Goal: Task Accomplishment & Management: Manage account settings

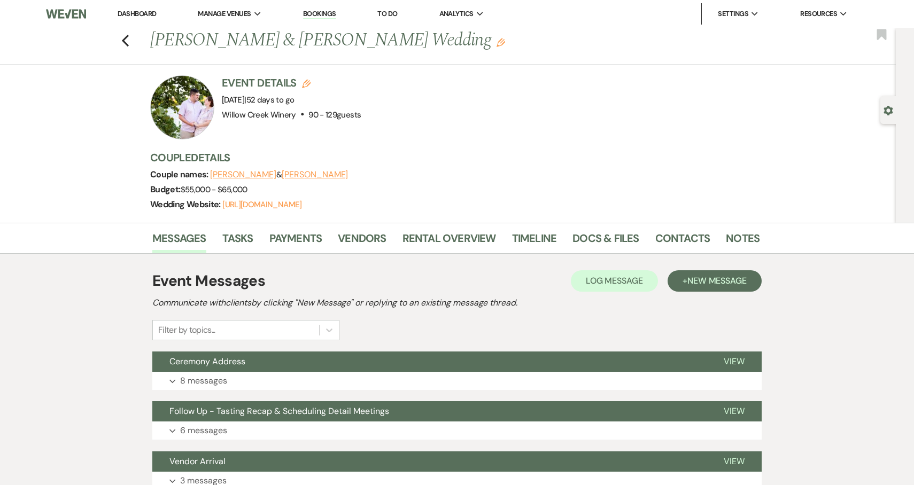
click at [138, 14] on link "Dashboard" at bounding box center [137, 13] width 38 height 9
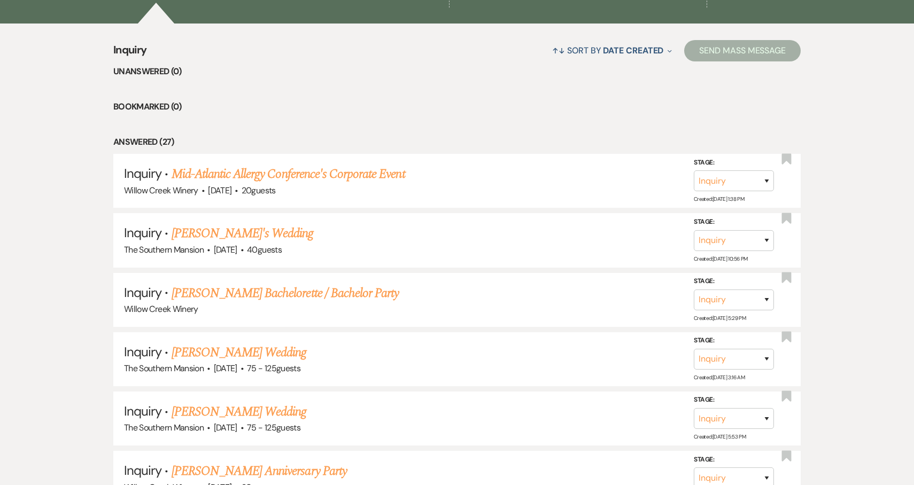
scroll to position [243, 0]
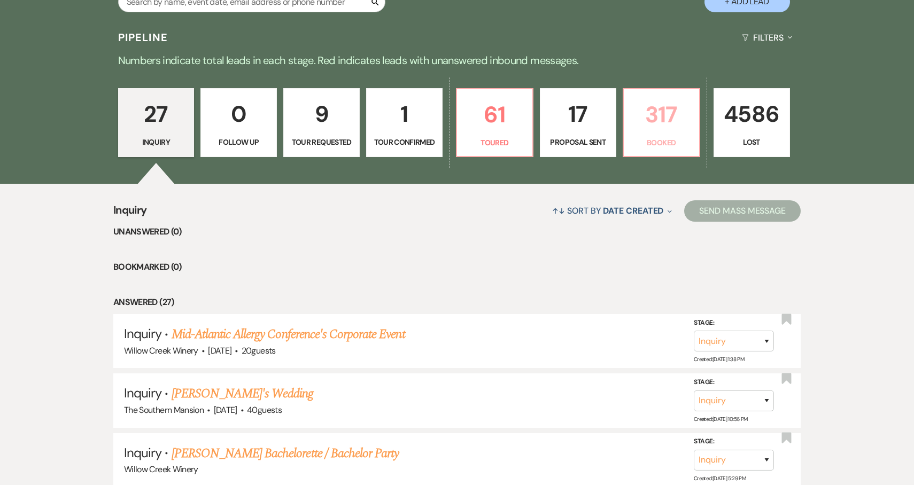
click at [659, 145] on p "Booked" at bounding box center [661, 143] width 63 height 12
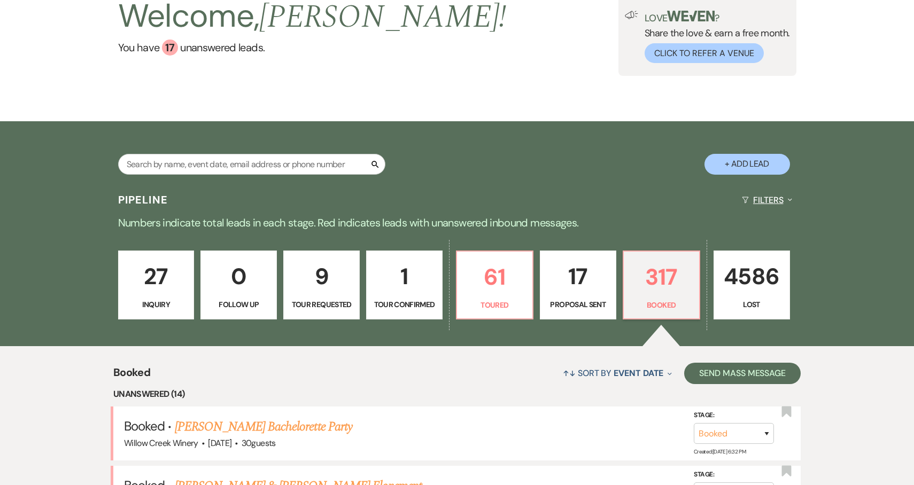
scroll to position [138, 0]
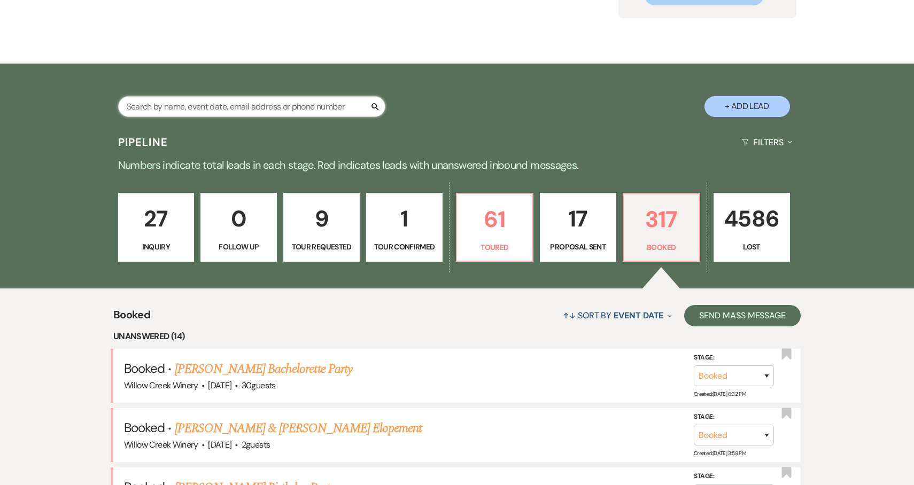
click at [259, 113] on input "text" at bounding box center [251, 106] width 267 height 21
paste input "[PERSON_NAME]"
type input "[PERSON_NAME]"
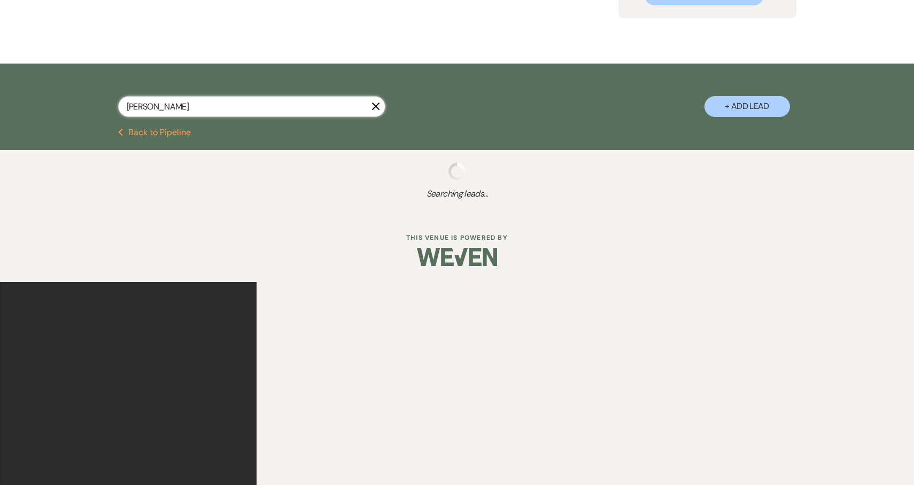
select select "8"
select select "6"
select select "8"
select select "5"
select select "8"
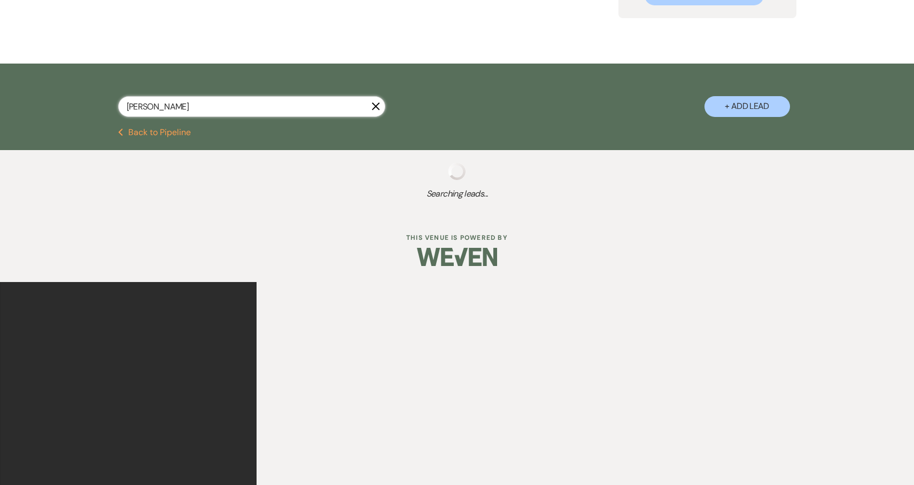
select select "5"
select select "8"
select select "5"
select select "8"
select select "5"
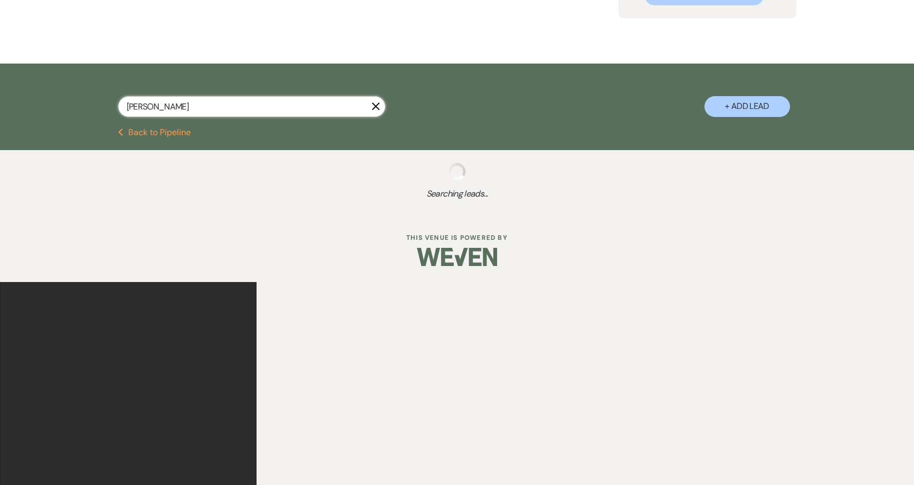
select select "8"
select select "5"
select select "8"
select select "5"
select select "8"
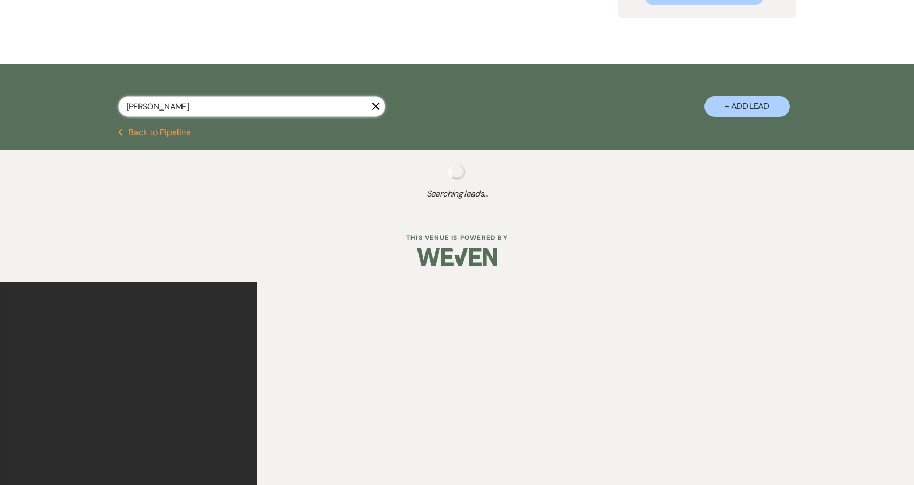
select select "8"
select select "5"
select select "8"
select select "5"
select select "8"
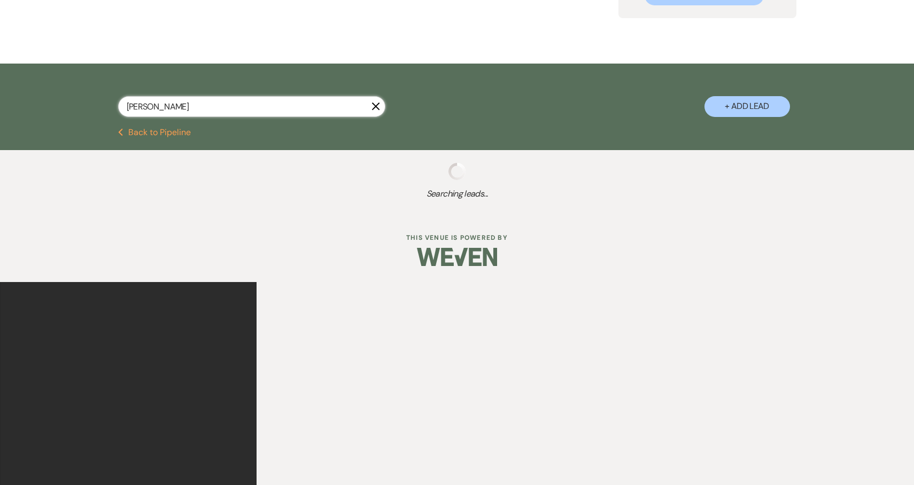
select select "8"
select select "5"
select select "8"
select select "5"
select select "8"
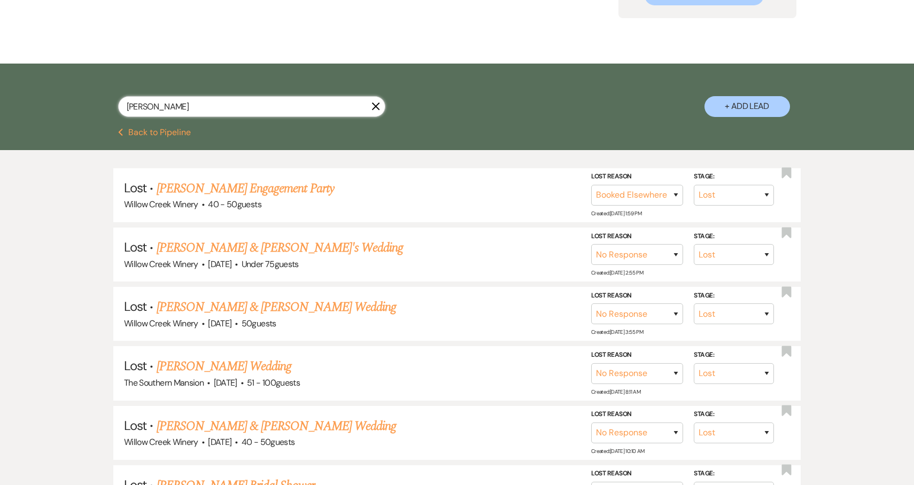
type input "[PERSON_NAME]"
click at [165, 135] on button "Previous Back to Pipeline" at bounding box center [154, 132] width 73 height 9
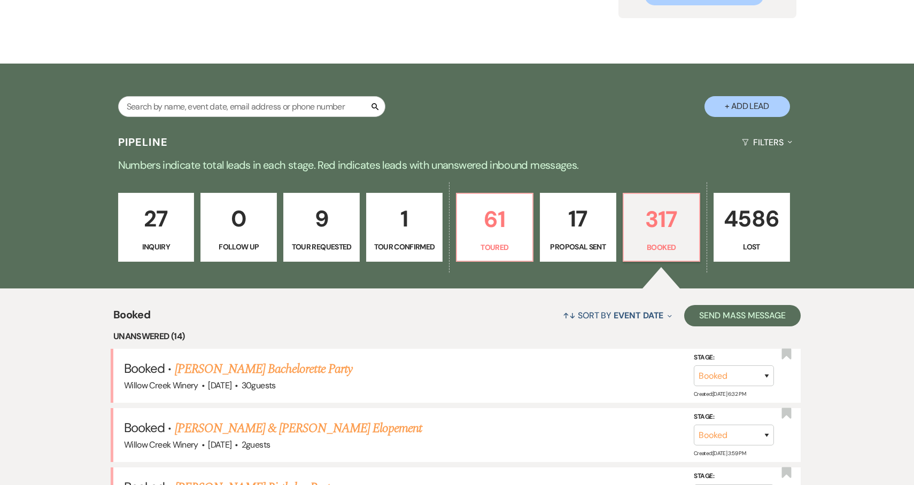
click at [730, 105] on button "+ Add Lead" at bounding box center [746, 106] width 85 height 21
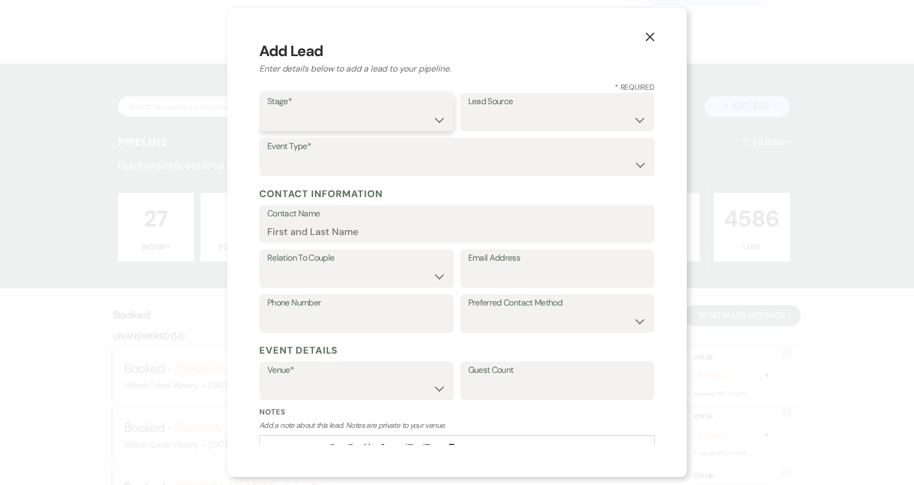
click at [332, 130] on select "Inquiry Follow Up Tour Requested Tour Confirmed Toured Proposal Sent Booked Lost" at bounding box center [356, 120] width 178 height 21
select select "7"
click at [529, 115] on select "Weven Venue Website Instagram Facebook Pinterest Google The Knot Wedding Wire H…" at bounding box center [557, 120] width 178 height 21
select select "5"
click at [454, 169] on select "Wedding Anniversary Party Baby Shower Bachelorette / Bachelor Party Birthday Pa…" at bounding box center [456, 164] width 379 height 21
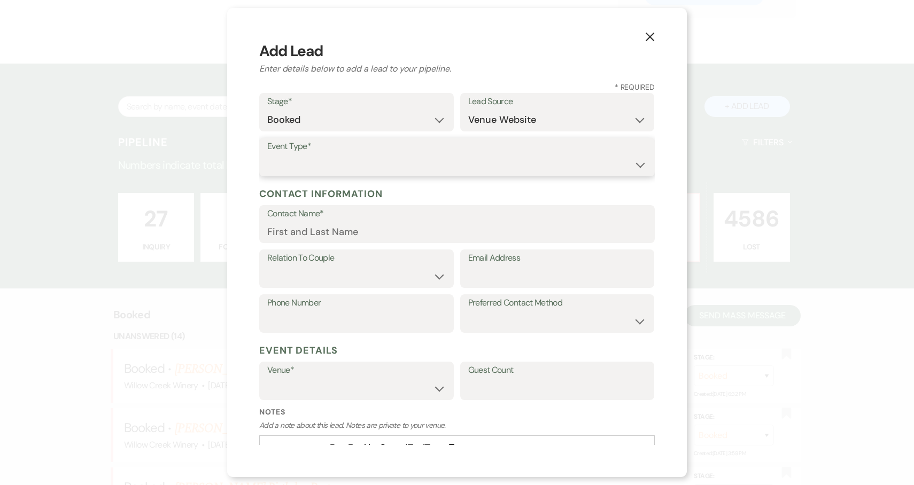
select select "22"
click at [355, 236] on input "Contact Name*" at bounding box center [456, 231] width 379 height 21
paste input "[PERSON_NAME]"
type input "[PERSON_NAME]"
click at [364, 270] on select "Couple Planner Parent of Couple Family Member Friend Other" at bounding box center [356, 276] width 178 height 21
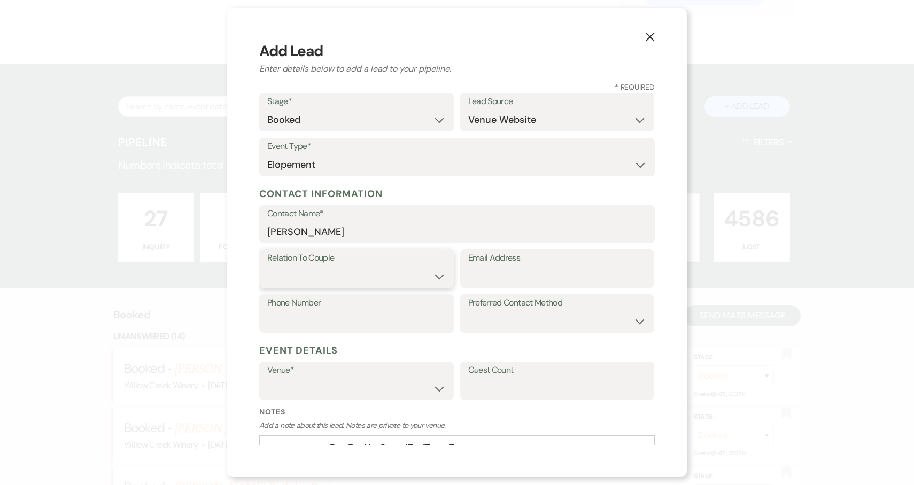
select select "1"
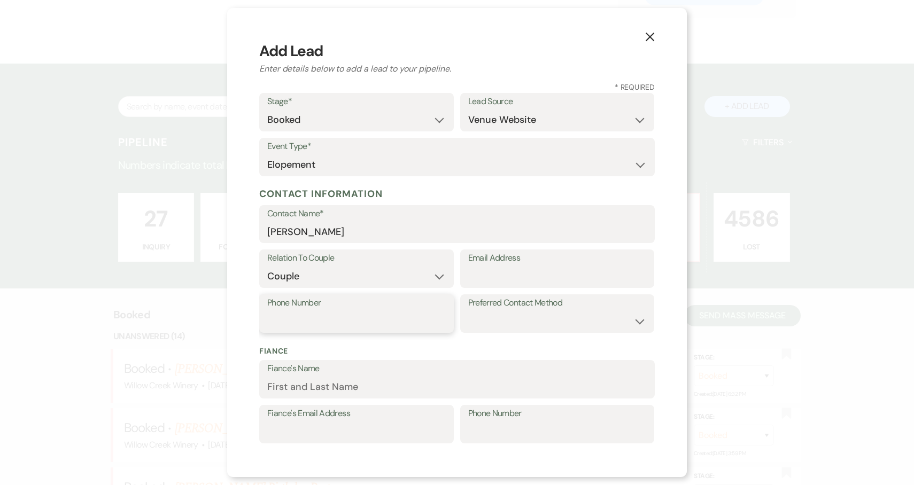
click at [298, 326] on input "Phone Number" at bounding box center [356, 321] width 178 height 21
paste input "[PHONE_NUMBER]"
type input "[PHONE_NUMBER]"
click at [524, 272] on input "Email Address" at bounding box center [557, 276] width 178 height 21
paste input "[EMAIL_ADDRESS][DOMAIN_NAME]"
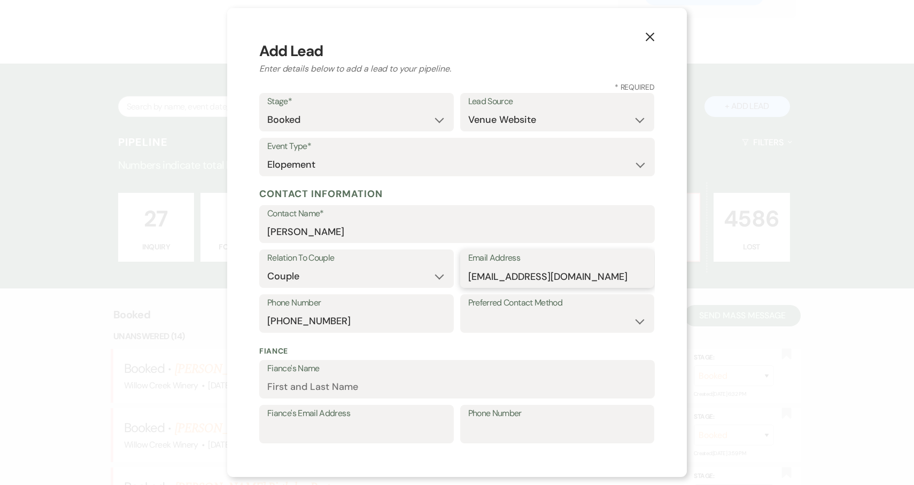
type input "[EMAIL_ADDRESS][DOMAIN_NAME]"
click at [664, 300] on div "X Add Lead Enter details below to add a lead to your pipeline. * Required Stage…" at bounding box center [457, 242] width 460 height 469
click at [624, 323] on select "Email Phone Text" at bounding box center [557, 321] width 178 height 21
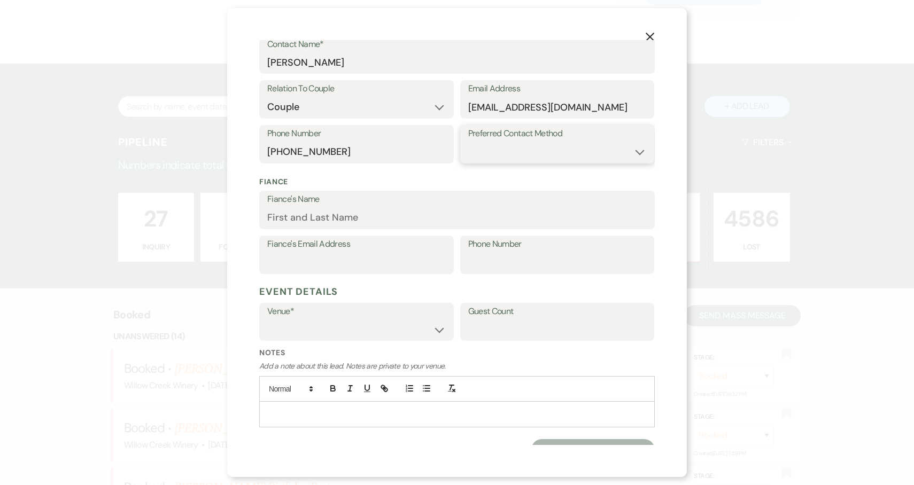
scroll to position [184, 0]
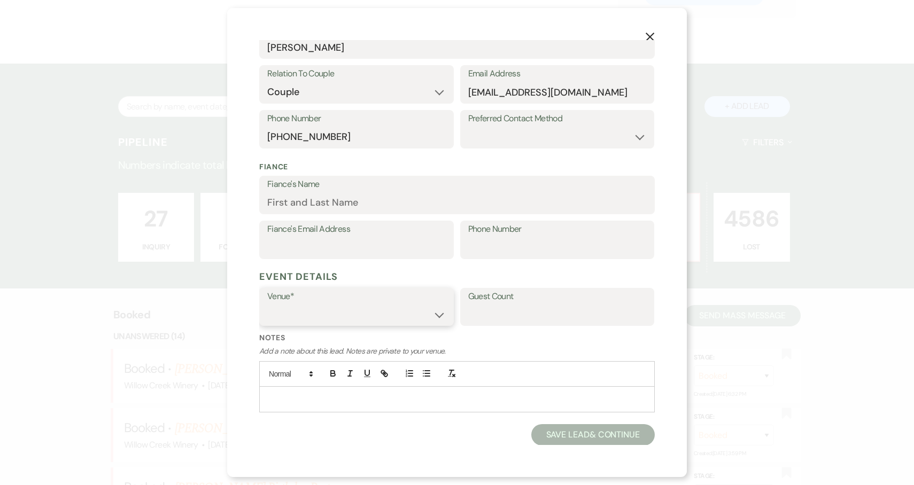
click at [433, 313] on select "Willow Creek Winery The [GEOGRAPHIC_DATA]" at bounding box center [356, 314] width 178 height 21
select select "531"
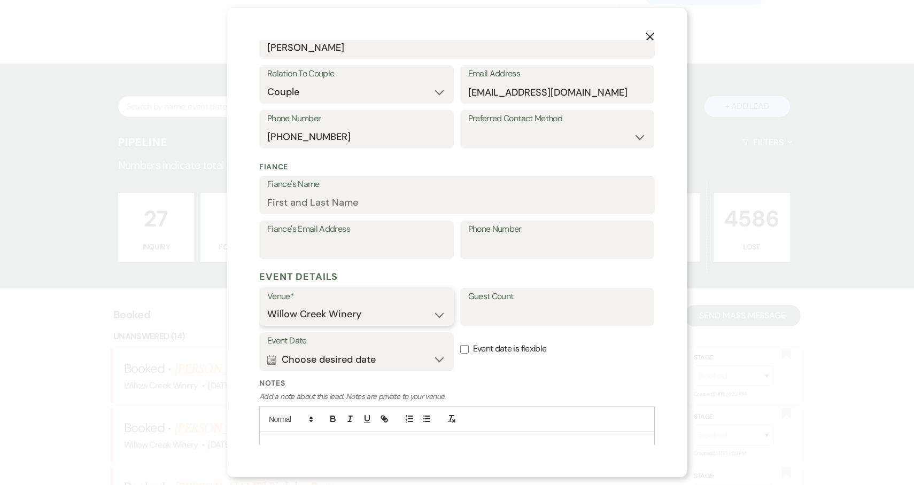
scroll to position [229, 0]
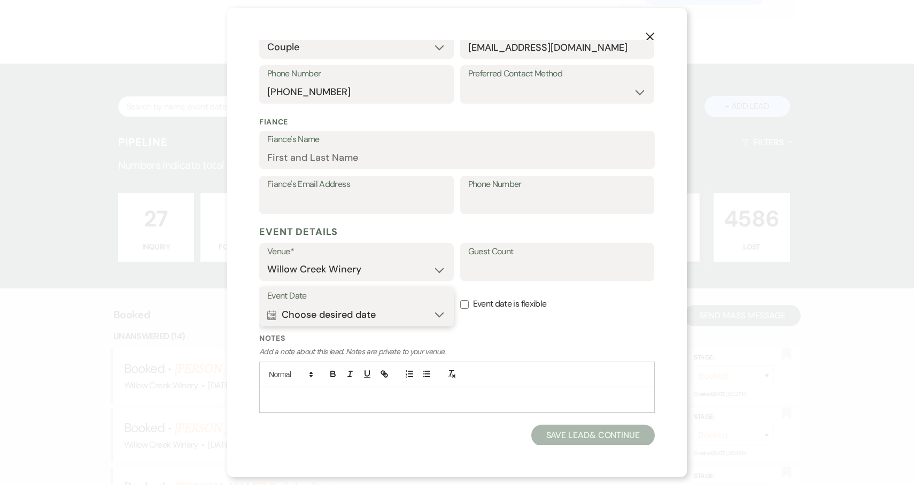
click at [424, 310] on button "Calendar Choose desired date Expand" at bounding box center [356, 314] width 178 height 21
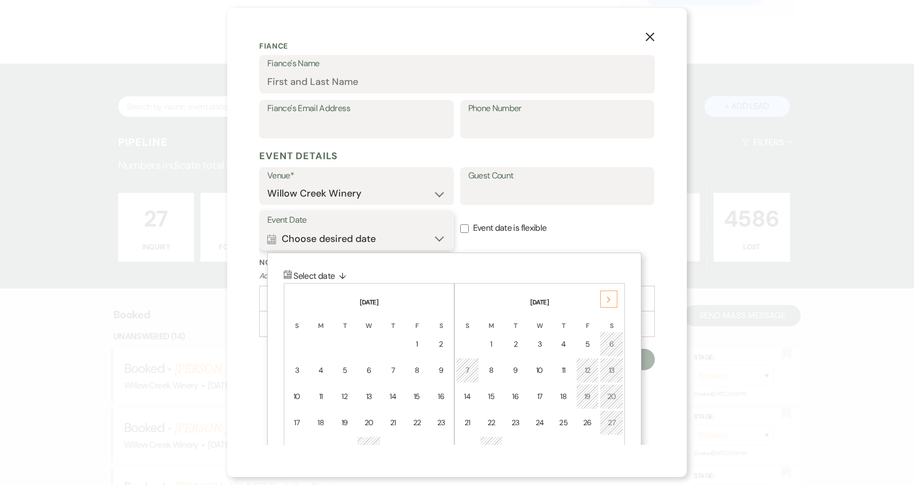
scroll to position [366, 0]
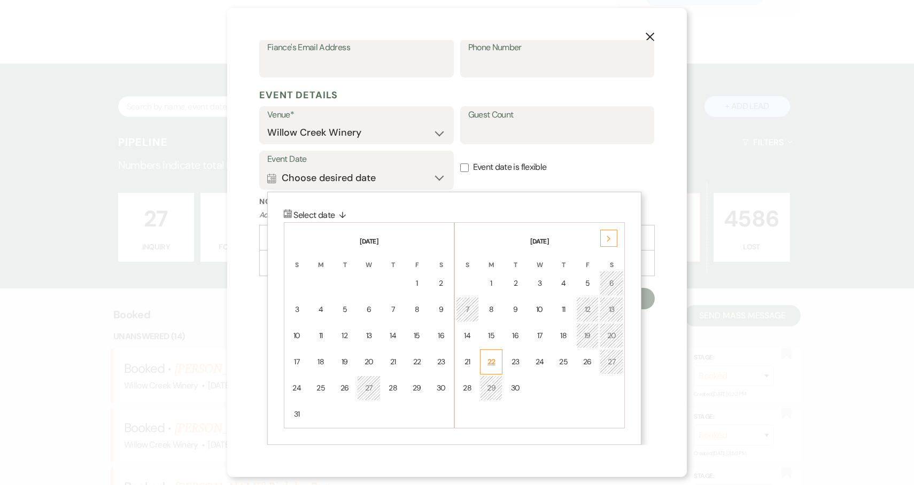
click at [490, 364] on div "22" at bounding box center [491, 361] width 9 height 11
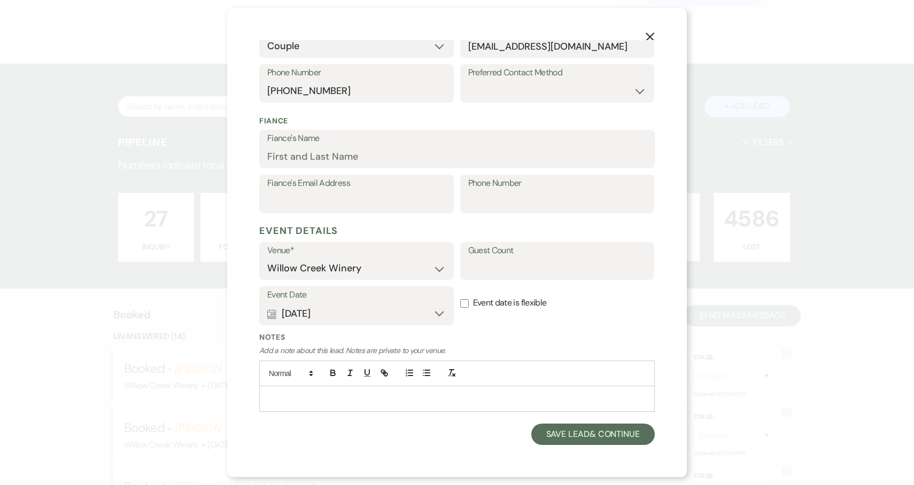
scroll to position [229, 0]
click at [560, 445] on button "Save Lead & Continue" at bounding box center [592, 435] width 123 height 21
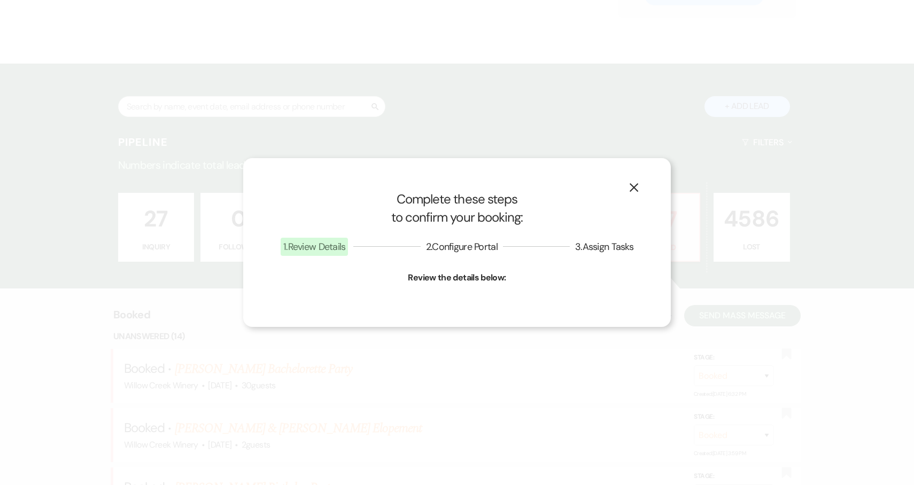
select select "22"
select select "531"
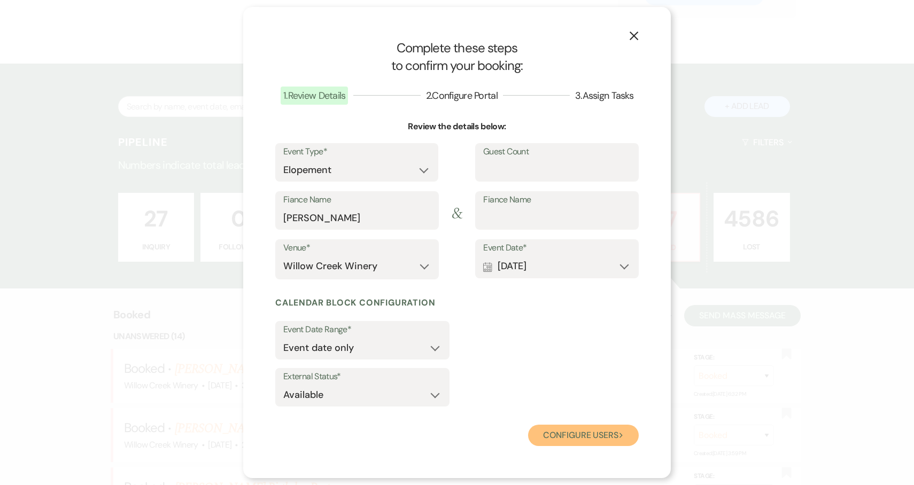
click at [569, 438] on button "Configure users Next" at bounding box center [583, 435] width 111 height 21
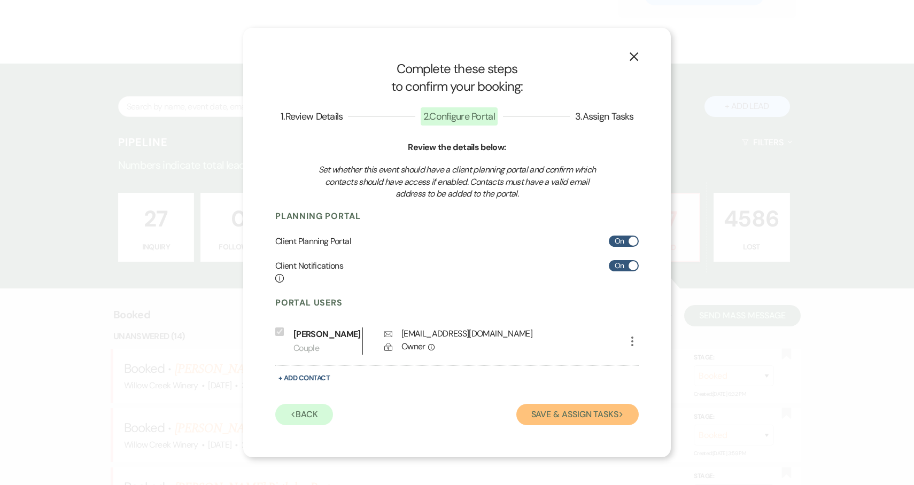
click at [597, 415] on button "Save & Assign Tasks Next" at bounding box center [577, 414] width 122 height 21
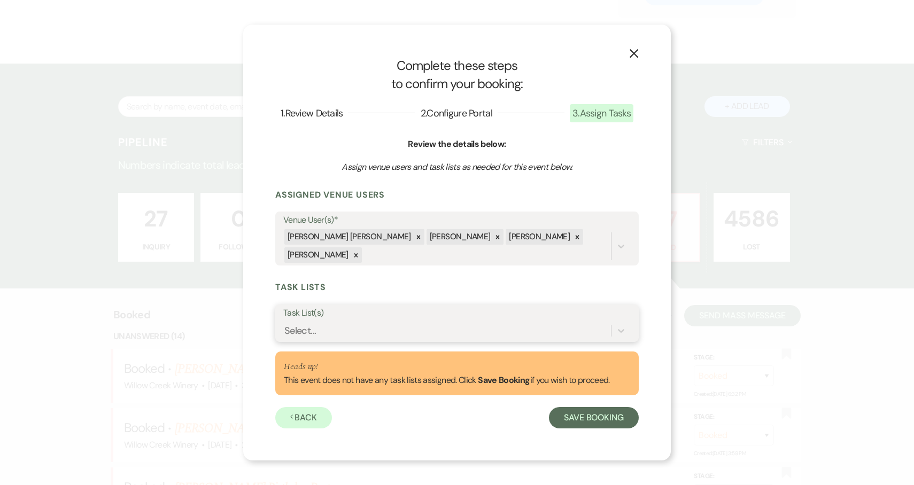
click at [492, 330] on div "Select..." at bounding box center [447, 331] width 328 height 19
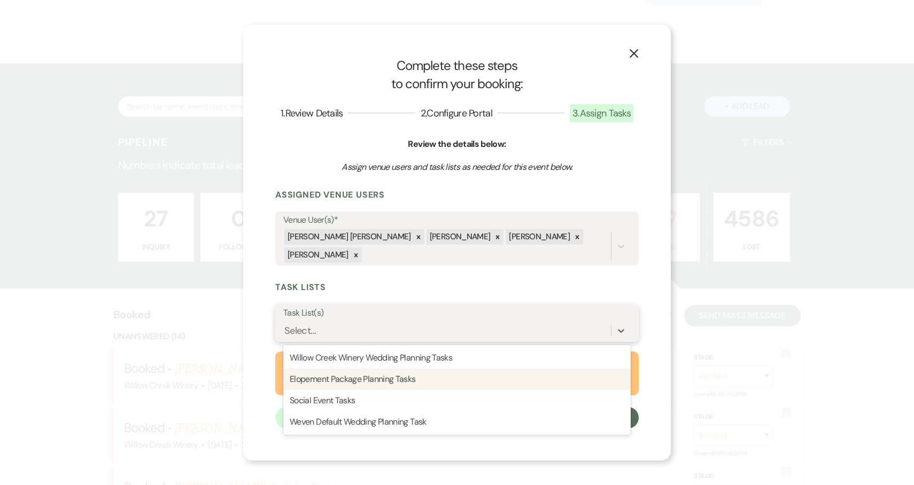
click at [488, 370] on div "Elopement Package Planning Tasks" at bounding box center [456, 379] width 347 height 21
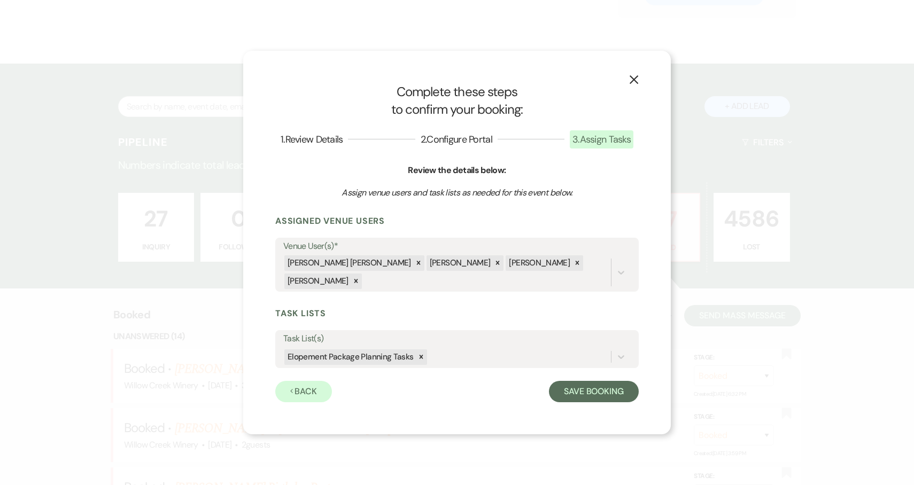
click at [431, 299] on form "Assigned Venue Users Venue User(s)* [PERSON_NAME] [PERSON_NAME] [PERSON_NAME] […" at bounding box center [456, 308] width 363 height 187
click at [492, 271] on div at bounding box center [498, 262] width 12 height 15
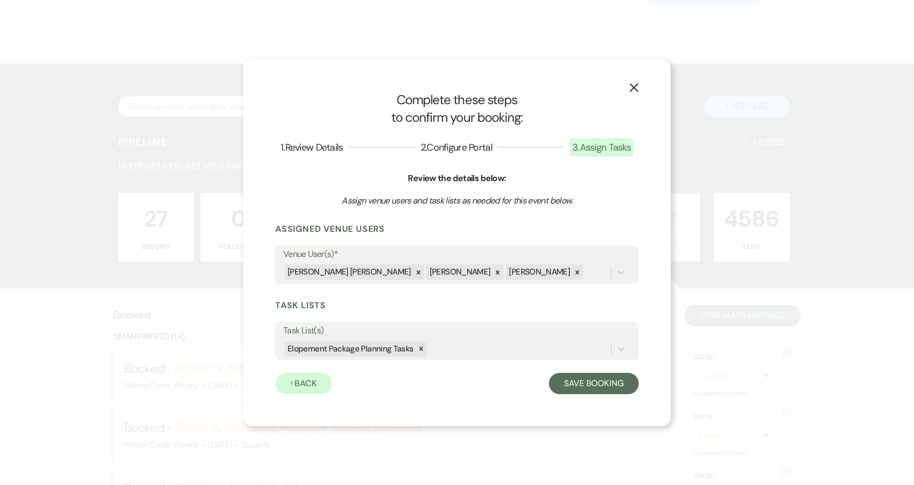
click at [432, 306] on h3 "Task Lists" at bounding box center [456, 306] width 363 height 12
click at [580, 383] on button "Save Booking" at bounding box center [594, 383] width 90 height 21
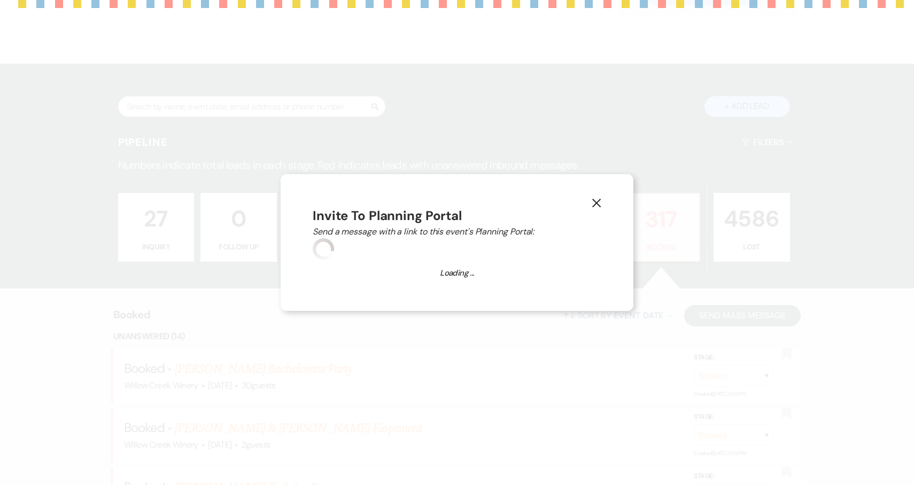
select select "14"
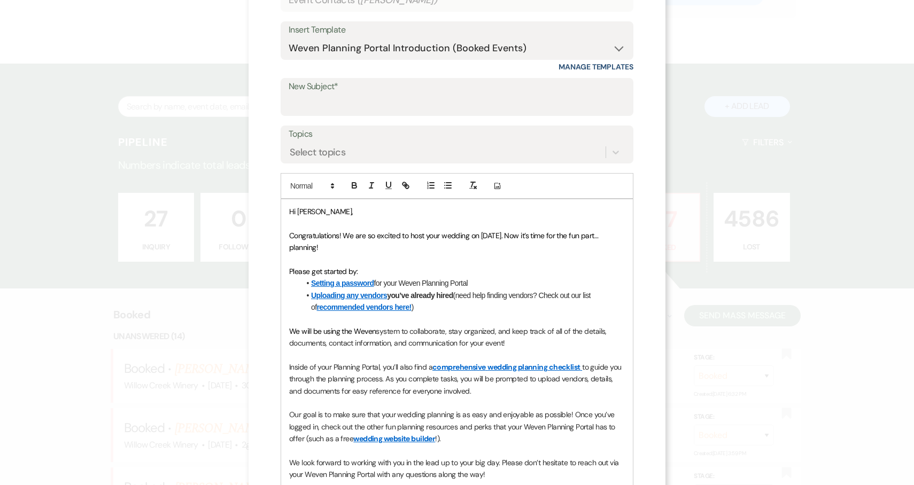
scroll to position [0, 0]
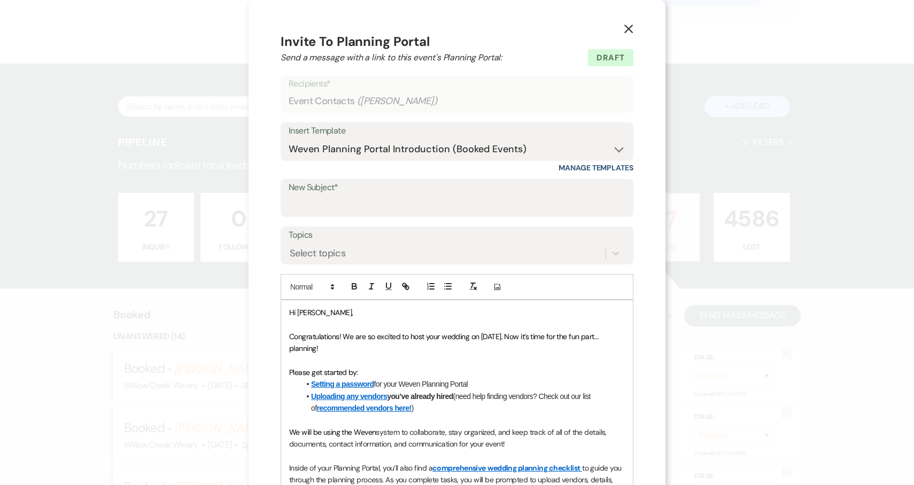
click at [629, 32] on icon "X" at bounding box center [629, 29] width 10 height 10
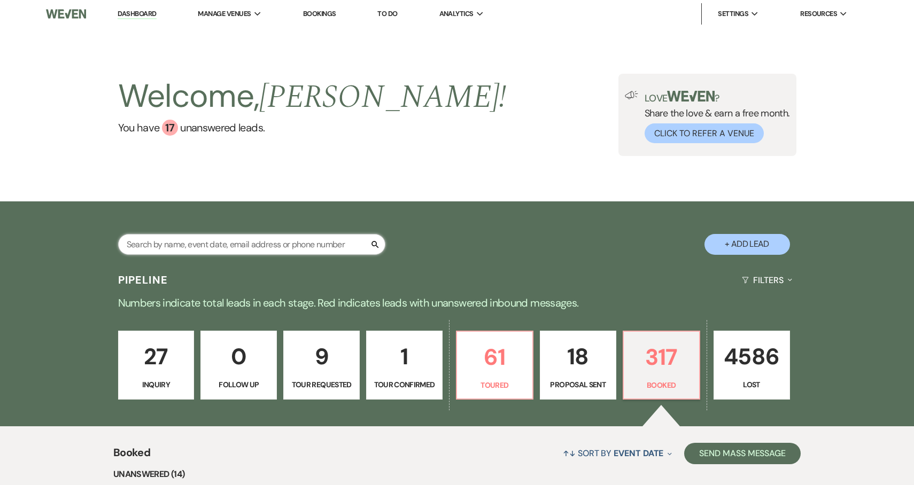
click at [283, 247] on input "text" at bounding box center [251, 244] width 267 height 21
paste input "[EMAIL_ADDRESS][DOMAIN_NAME]"
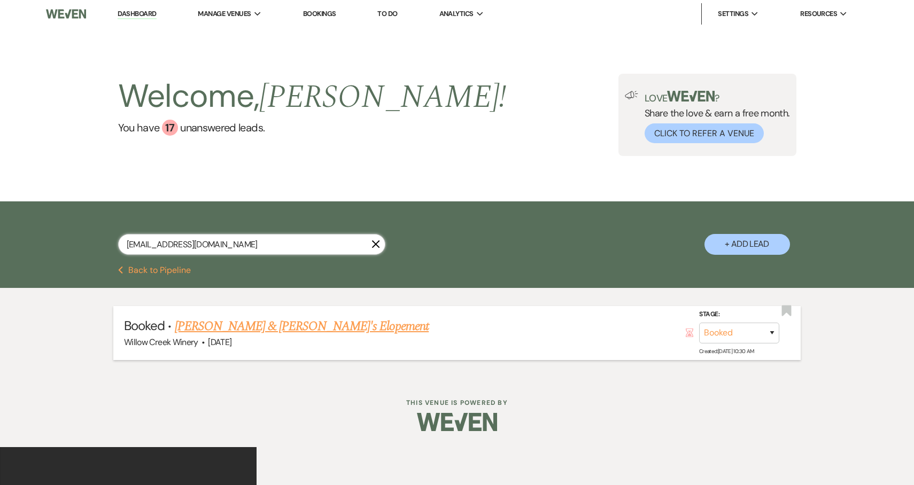
type input "[EMAIL_ADDRESS][DOMAIN_NAME]"
click at [294, 329] on link "[PERSON_NAME] & [PERSON_NAME]'s Elopement" at bounding box center [302, 326] width 254 height 19
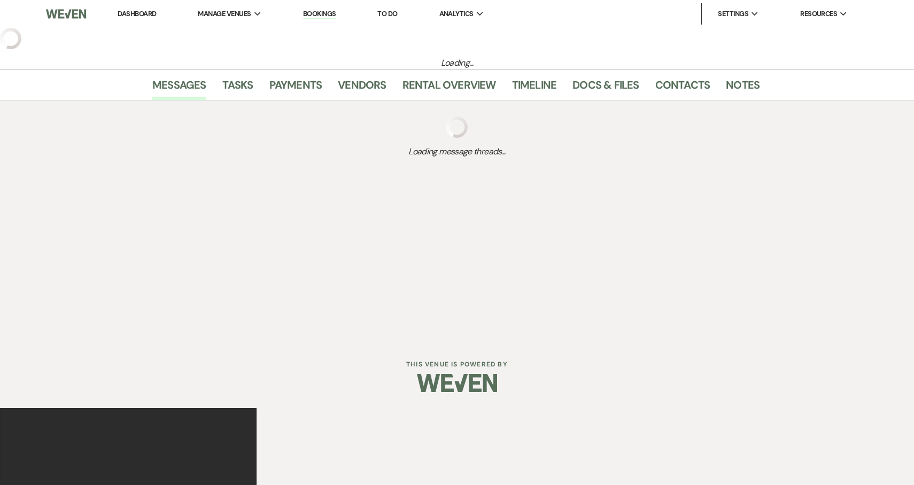
select select "5"
select select "22"
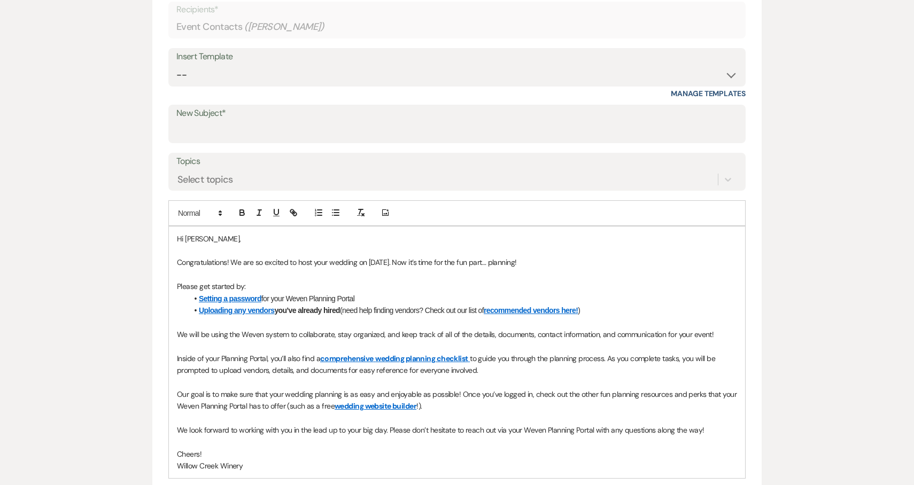
scroll to position [431, 0]
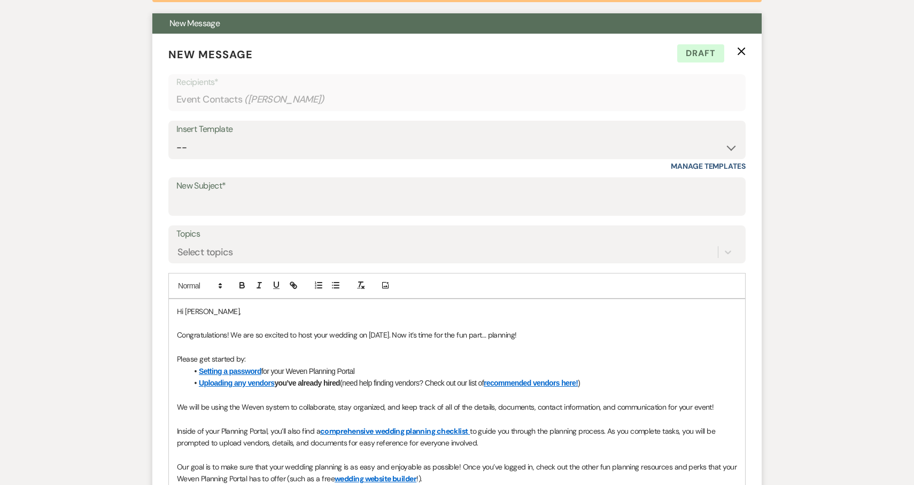
click at [353, 136] on div "Insert Template" at bounding box center [456, 129] width 561 height 15
click at [359, 149] on select "-- Weven Planning Portal Introduction (Booked Events) 6-Month Check-in Review R…" at bounding box center [456, 147] width 561 height 21
select select "4771"
type input "Congratulations on your upcoming elopement and welcome to Weven!"
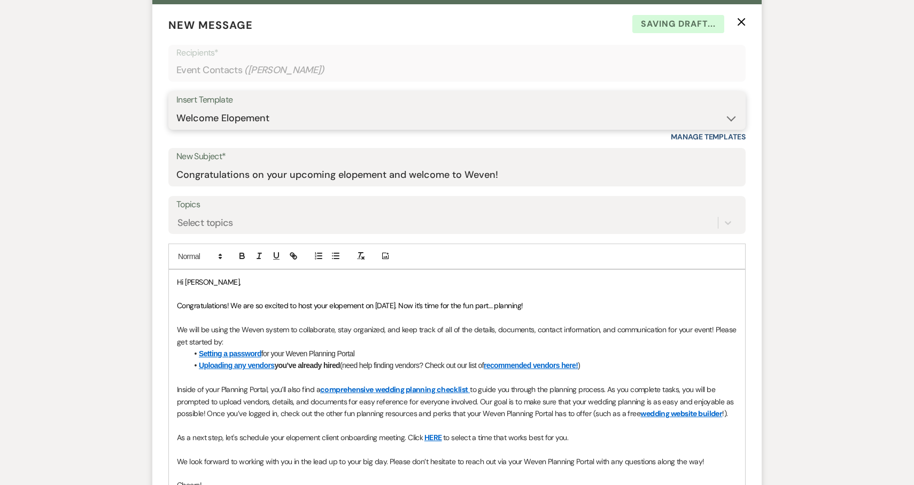
scroll to position [466, 0]
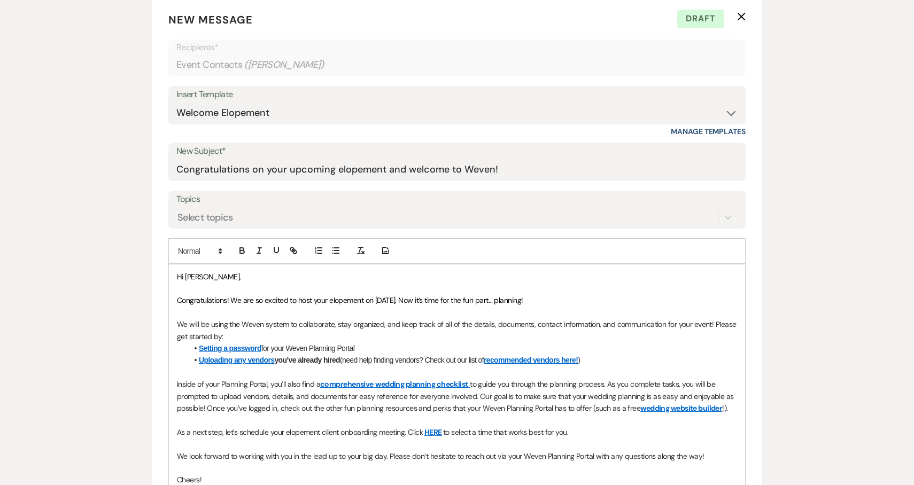
click at [338, 331] on p "We will be using the Weven system to collaborate, stay organized, and keep trac…" at bounding box center [457, 330] width 560 height 24
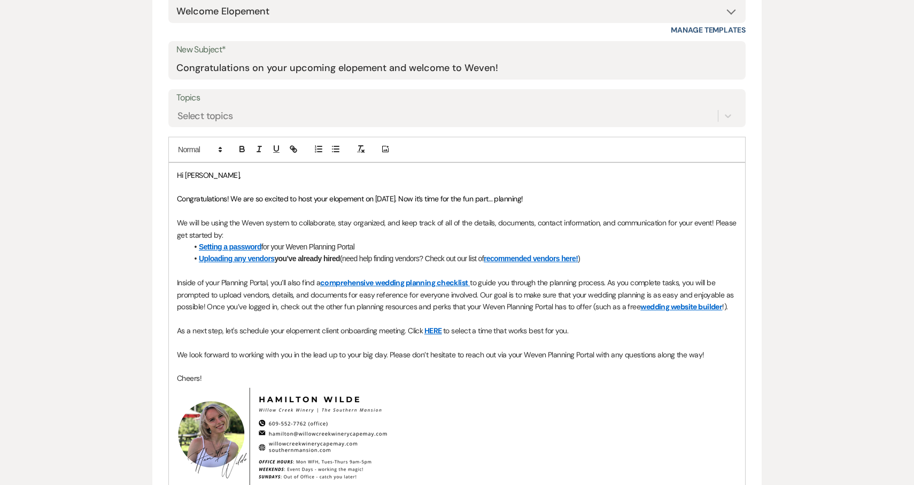
scroll to position [567, 0]
click at [484, 330] on p "As a next step, let's schedule your elopement client onboarding meeting. Click …" at bounding box center [457, 331] width 560 height 12
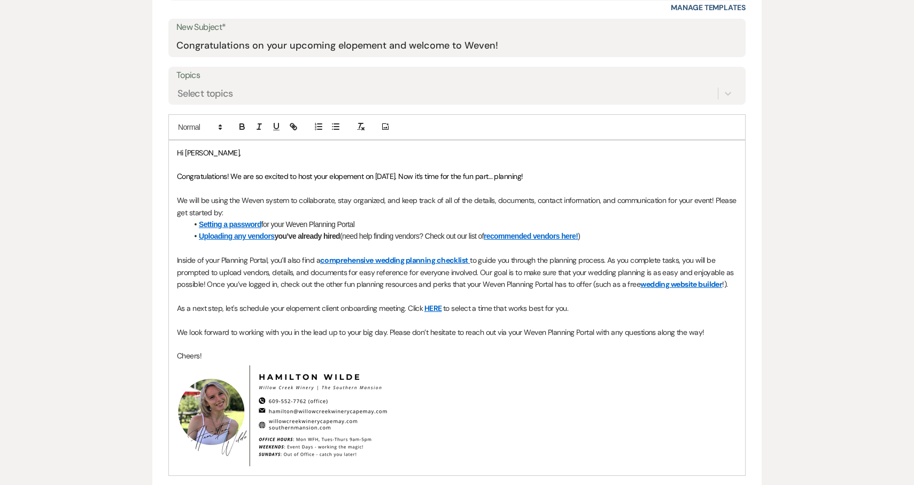
scroll to position [601, 0]
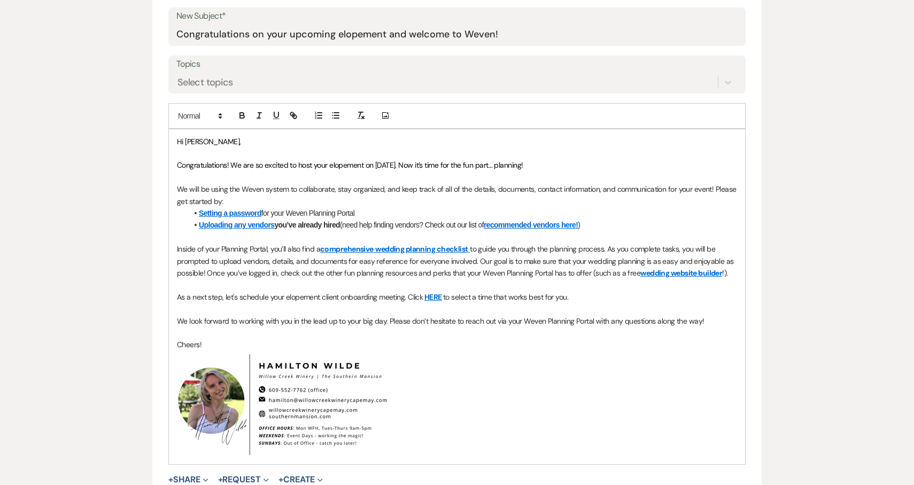
click at [432, 300] on link "HERE" at bounding box center [433, 297] width 18 height 10
click at [306, 286] on p at bounding box center [457, 285] width 560 height 12
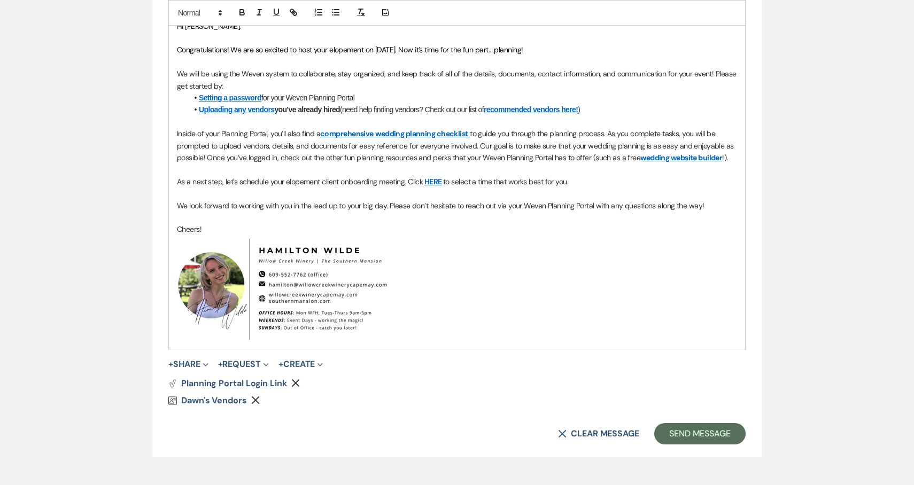
scroll to position [718, 0]
click at [681, 441] on button "Send Message" at bounding box center [699, 432] width 91 height 21
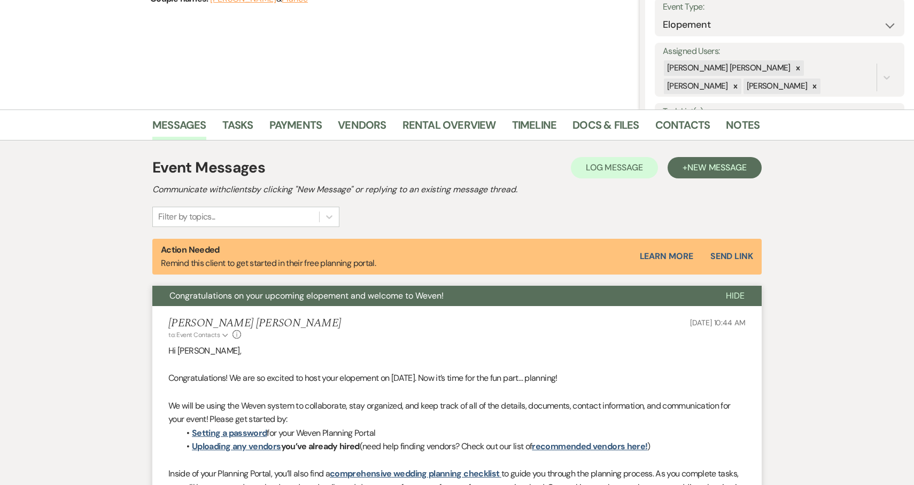
scroll to position [0, 0]
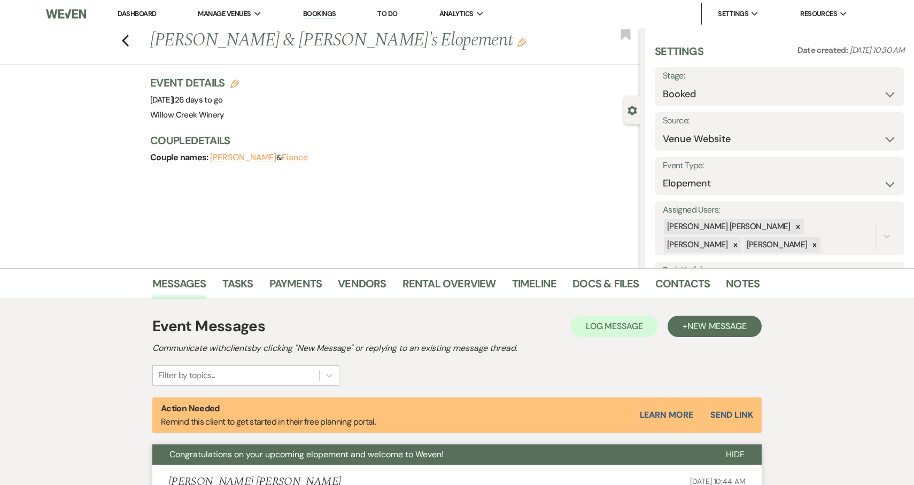
click at [223, 43] on h1 "[PERSON_NAME] & [PERSON_NAME]'s Elopement Edit" at bounding box center [343, 41] width 387 height 26
copy h1 "Bargabus"
click at [147, 147] on div "Previous [PERSON_NAME] & Fiance's Elopement Edit Bookmark Gear Settings Setting…" at bounding box center [320, 148] width 640 height 240
